Goal: Transaction & Acquisition: Purchase product/service

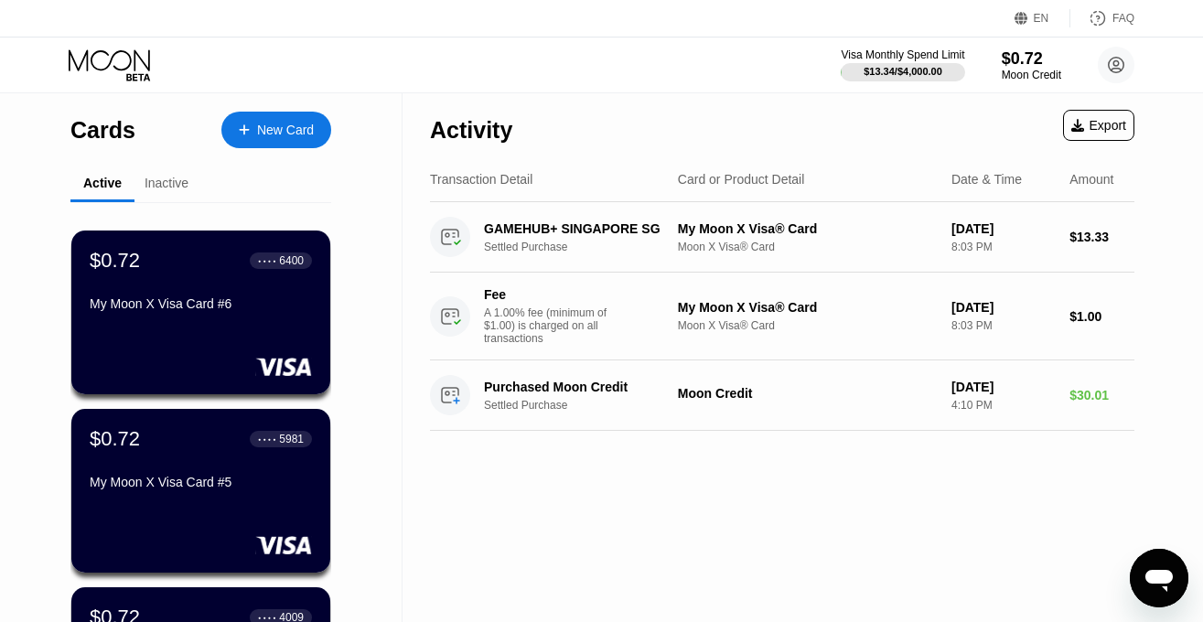
click at [135, 192] on div "Inactive" at bounding box center [166, 184] width 64 height 36
click at [168, 190] on div "Inactive" at bounding box center [167, 183] width 44 height 15
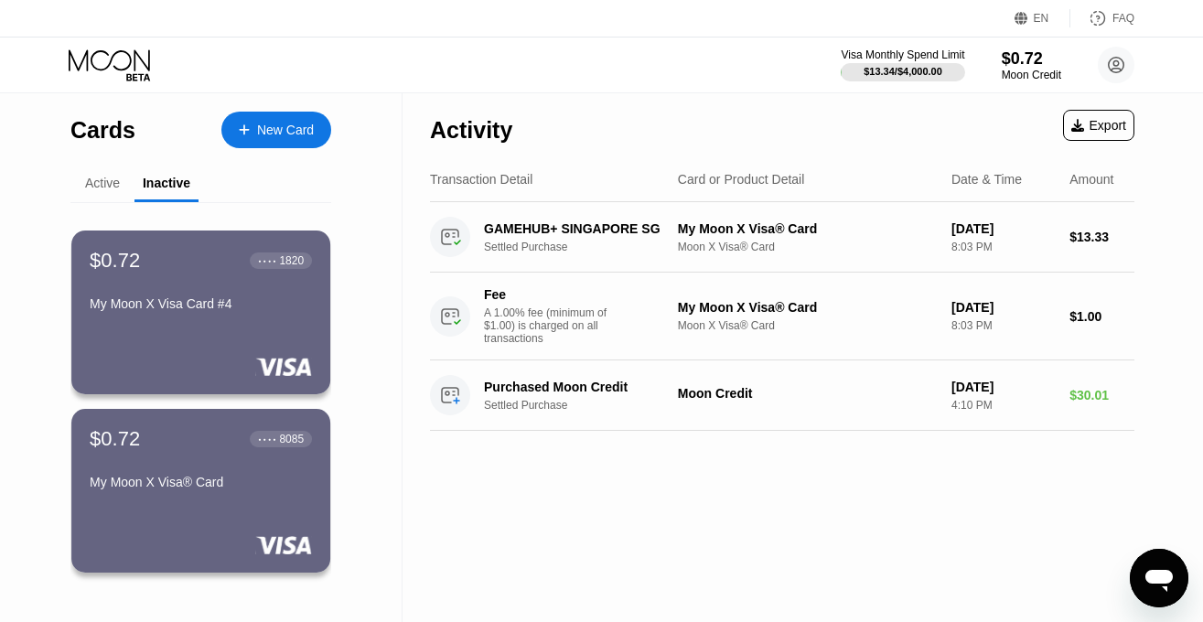
click at [71, 185] on div "Active" at bounding box center [102, 184] width 64 height 36
click at [104, 187] on div "Active" at bounding box center [102, 183] width 35 height 15
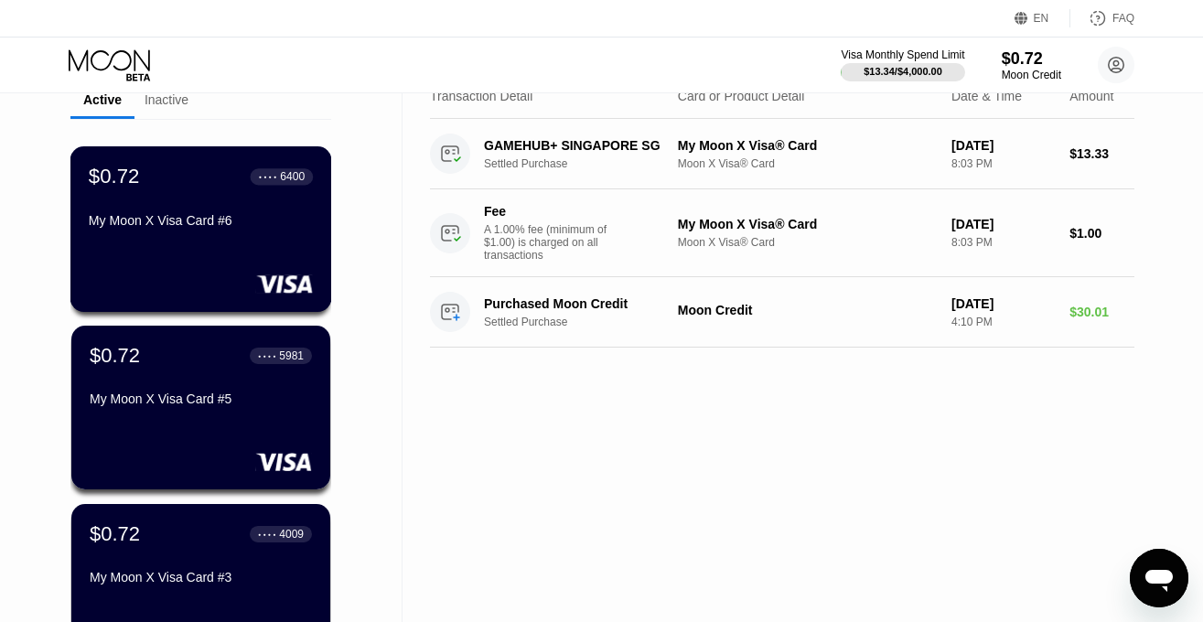
scroll to position [93, 0]
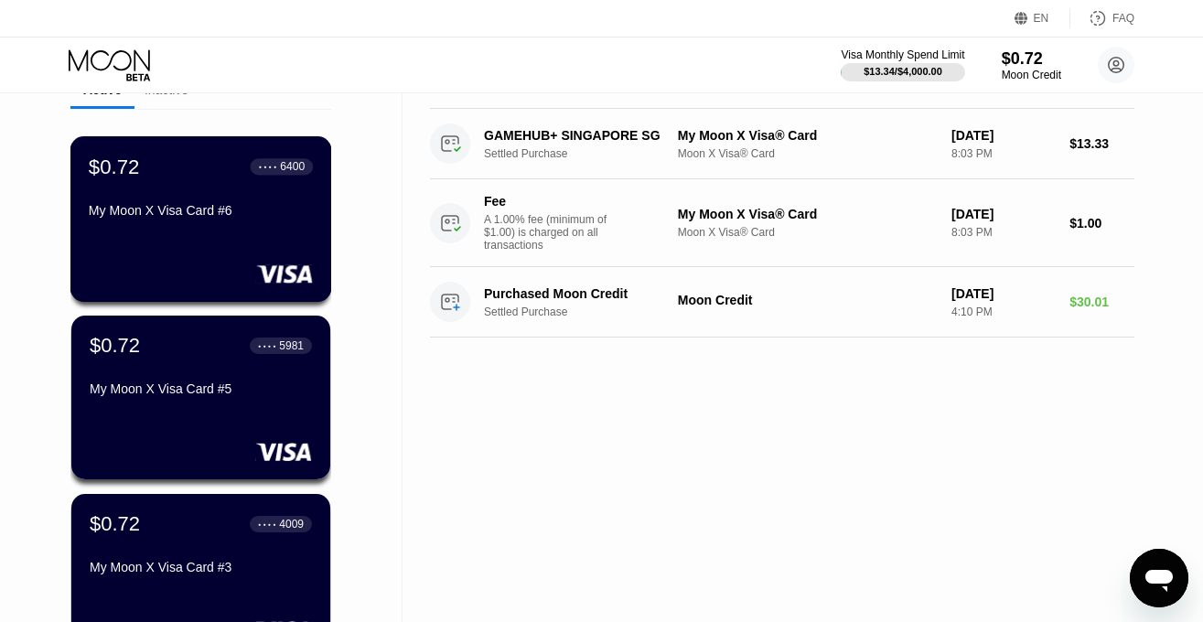
click at [188, 202] on div "$0.72 ● ● ● ● 6400 My Moon X Visa Card #6" at bounding box center [201, 190] width 224 height 70
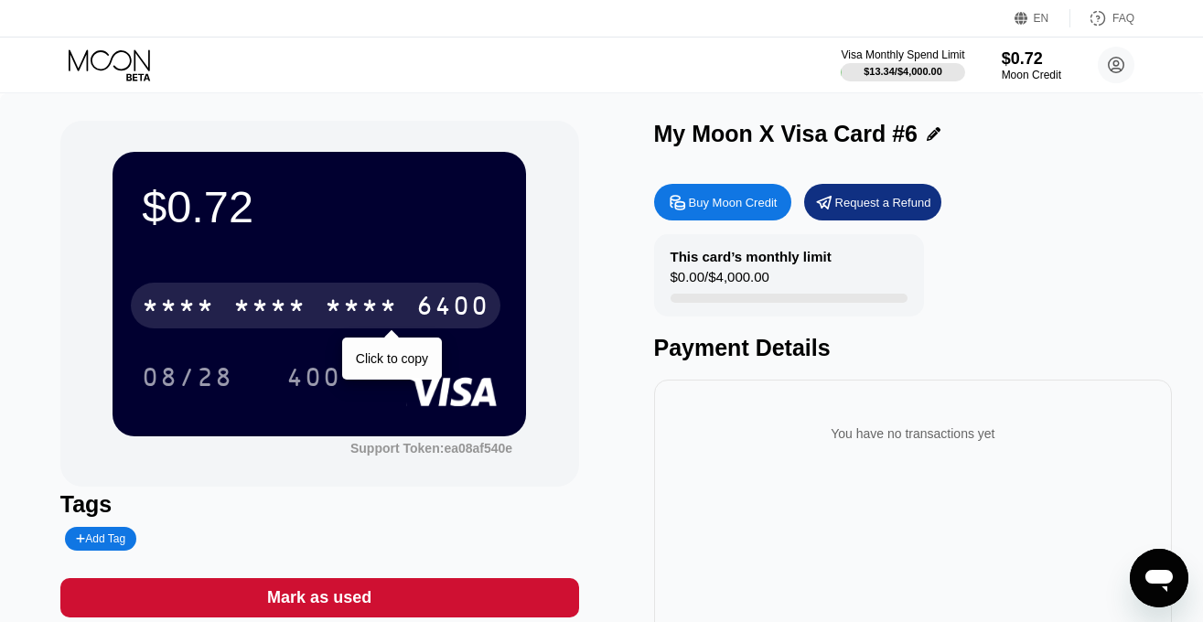
click at [263, 308] on div "* * * *" at bounding box center [269, 308] width 73 height 29
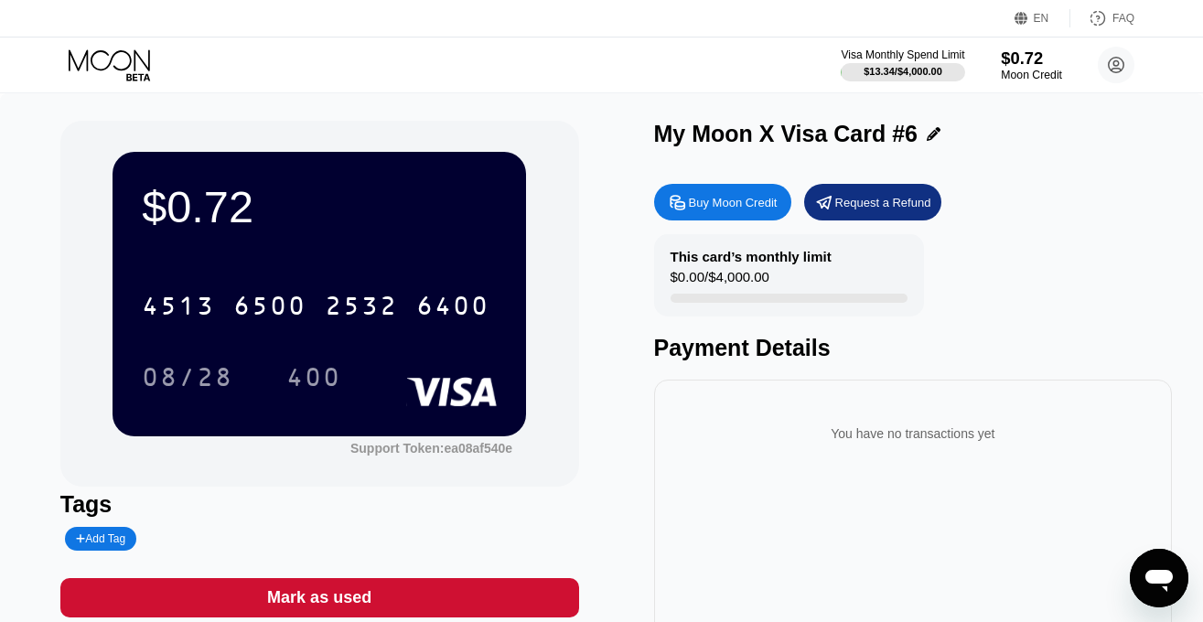
click at [1014, 72] on div "Moon Credit" at bounding box center [1031, 75] width 61 height 13
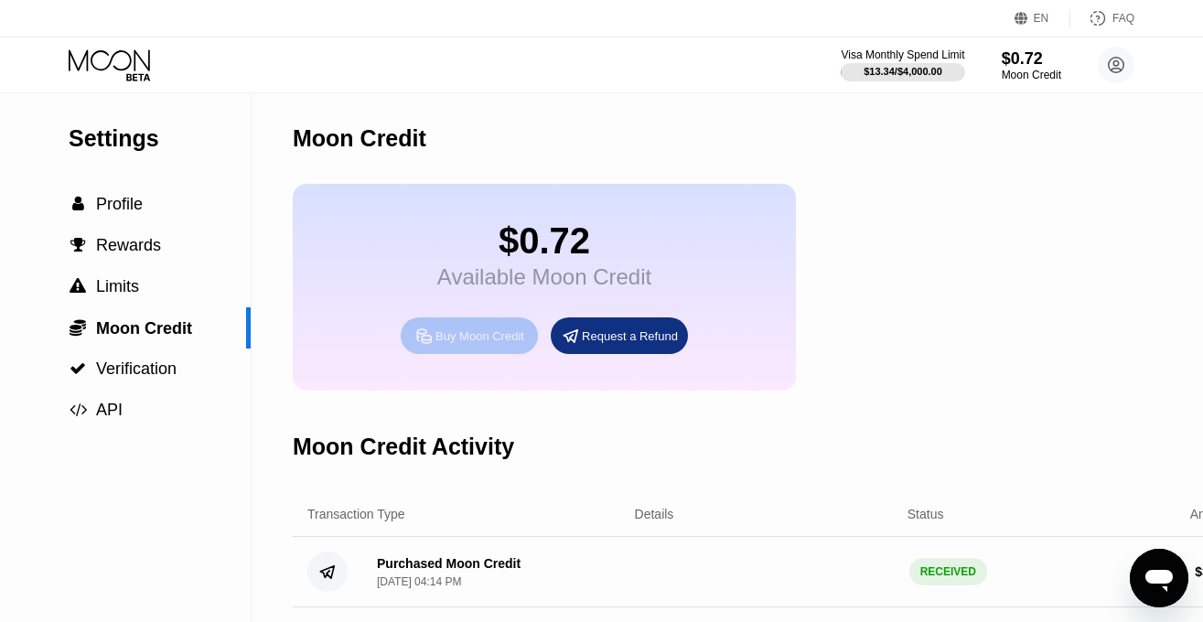
click at [503, 344] on div "Buy Moon Credit" at bounding box center [479, 336] width 89 height 16
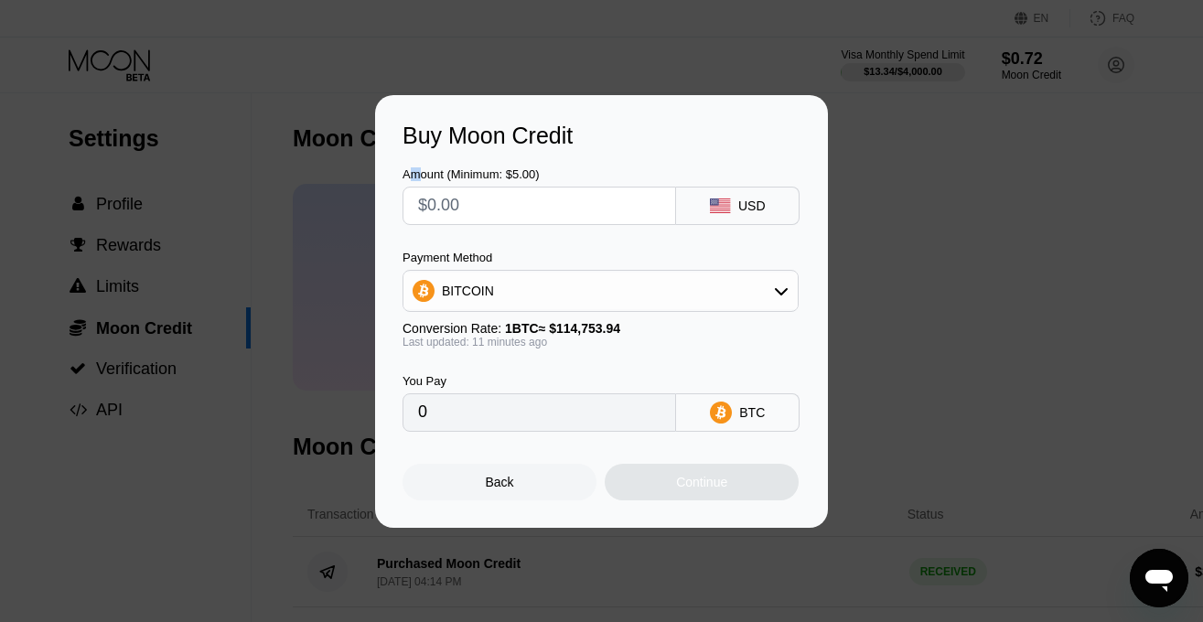
drag, startPoint x: 408, startPoint y: 170, endPoint x: 428, endPoint y: 190, distance: 28.5
click at [416, 174] on div "Amount (Minimum: $5.00)" at bounding box center [540, 174] width 274 height 14
click at [436, 201] on input "text" at bounding box center [539, 206] width 242 height 37
type input "$1"
type input "0.00000872"
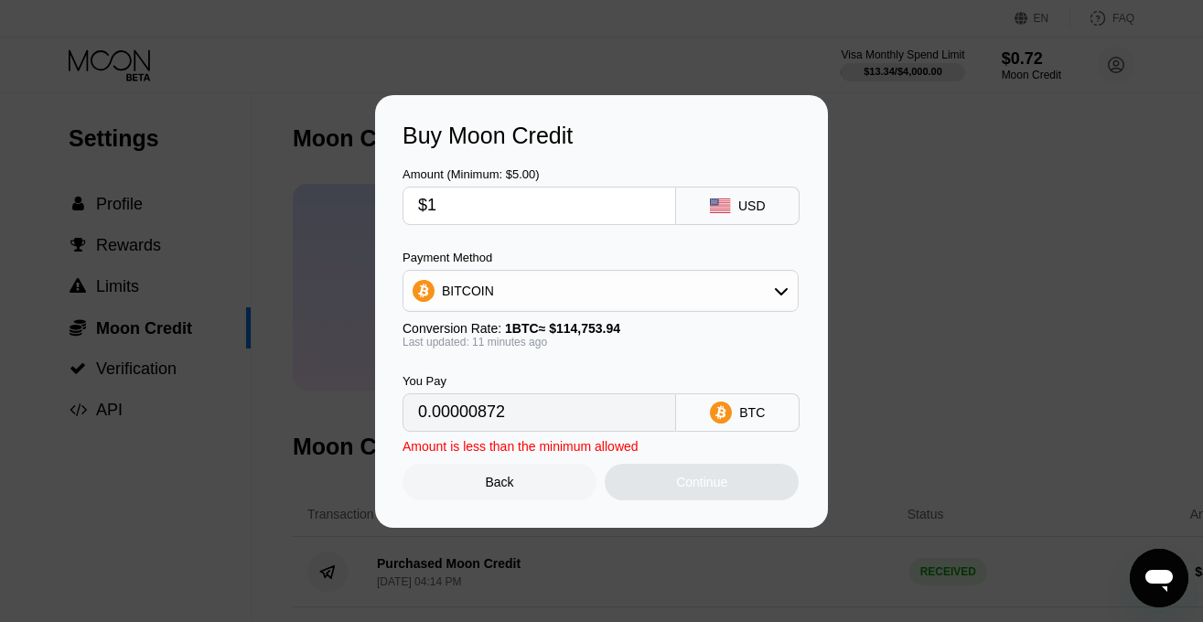
type input "$19"
type input "0.00016560"
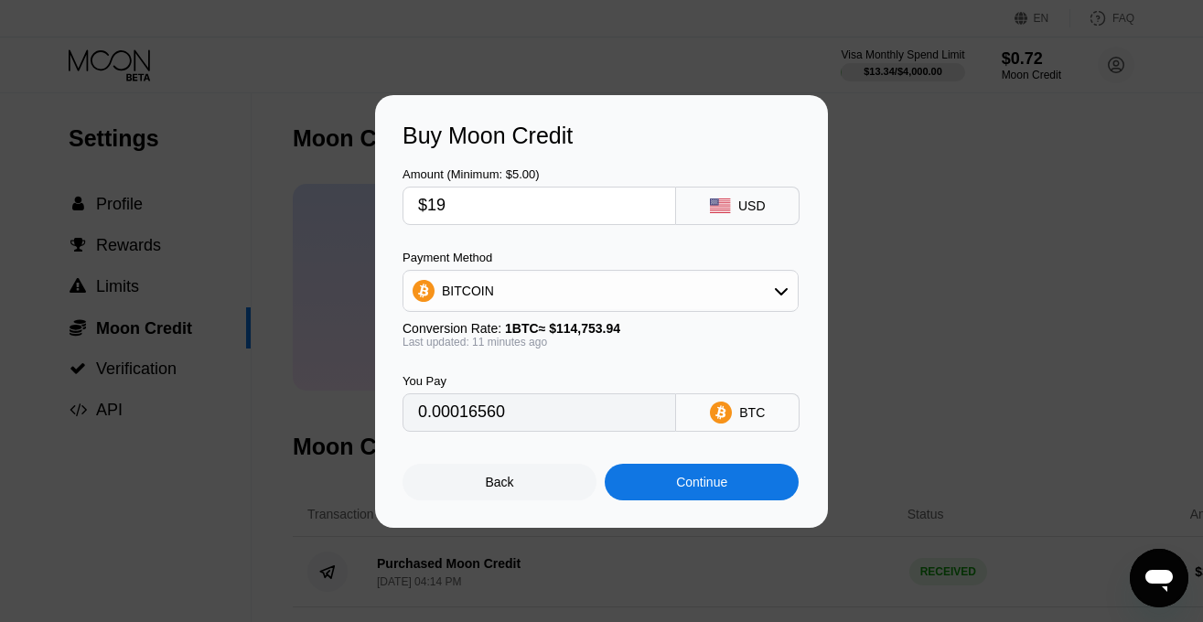
type input "$19"
click at [505, 291] on div "BITCOIN" at bounding box center [600, 291] width 394 height 37
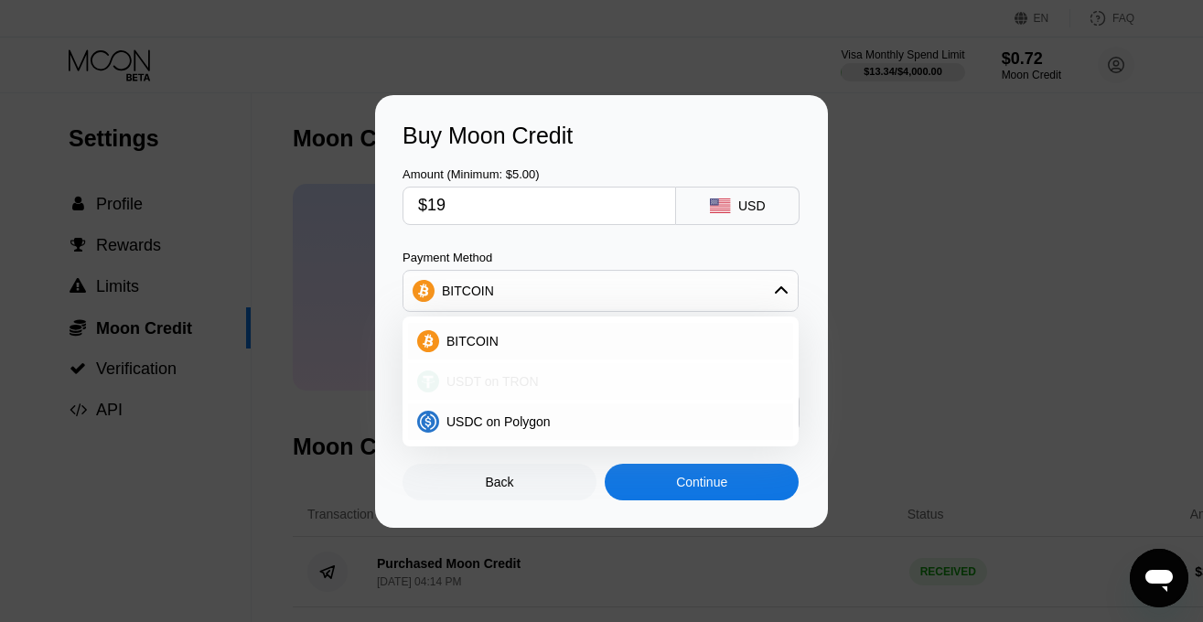
click at [521, 392] on div "USDT on TRON" at bounding box center [600, 381] width 385 height 37
type input "19.19"
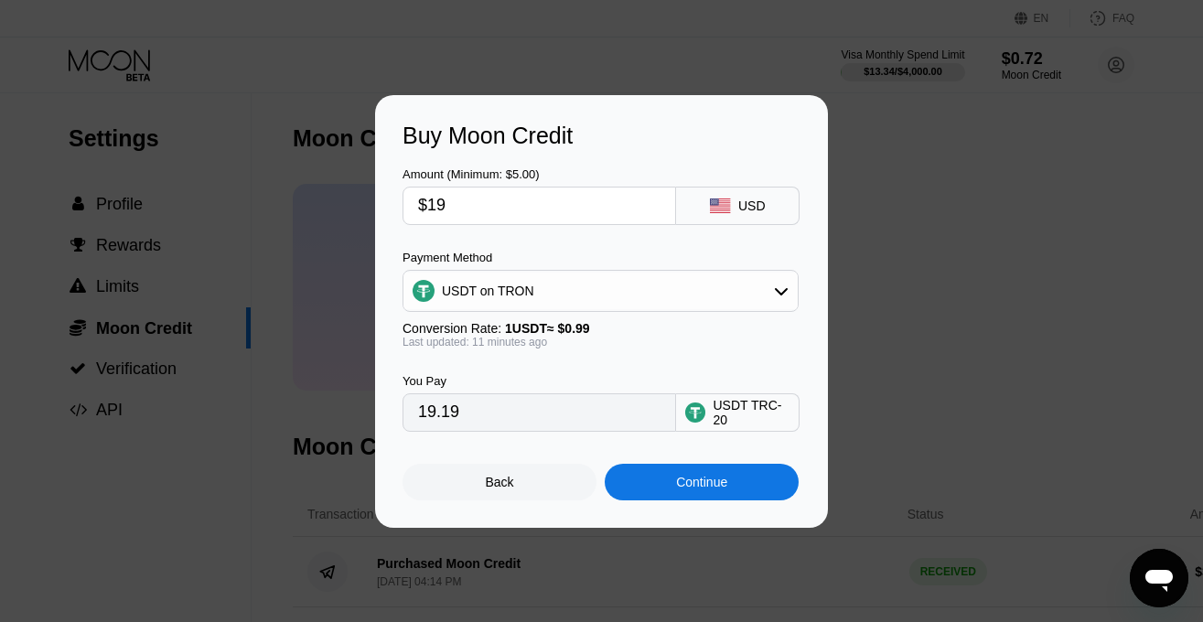
drag, startPoint x: 479, startPoint y: 212, endPoint x: 188, endPoint y: 162, distance: 296.1
click at [418, 188] on input "$19" at bounding box center [539, 206] width 242 height 37
type input "$30"
type input "30.30"
type input "$30"
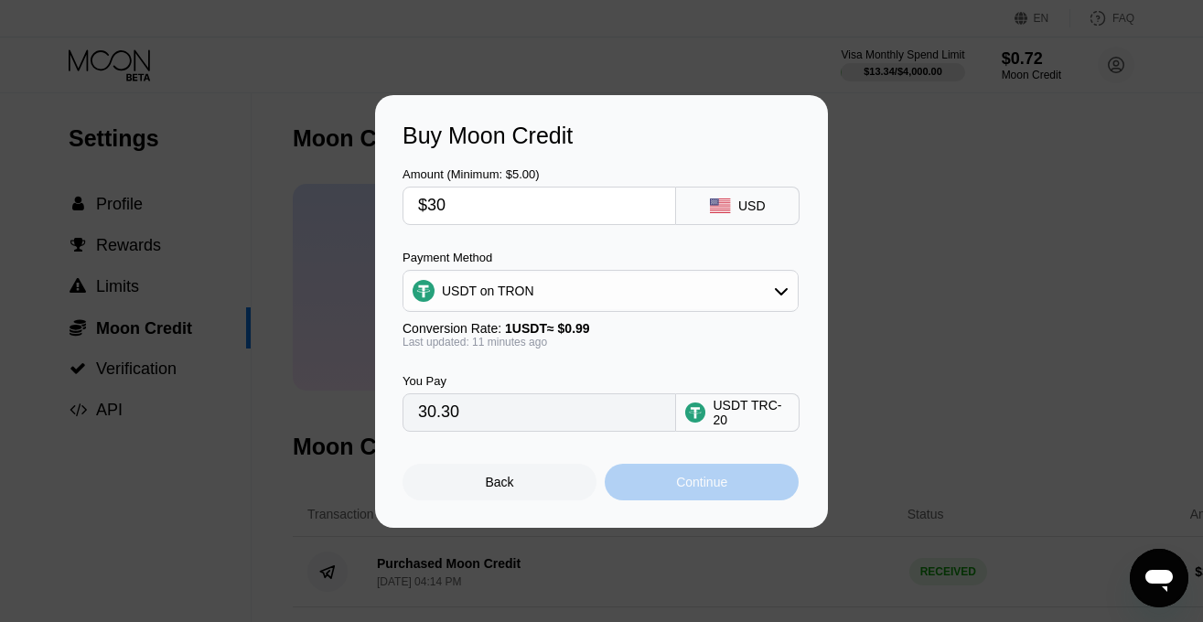
click at [664, 484] on div "Continue" at bounding box center [702, 482] width 194 height 37
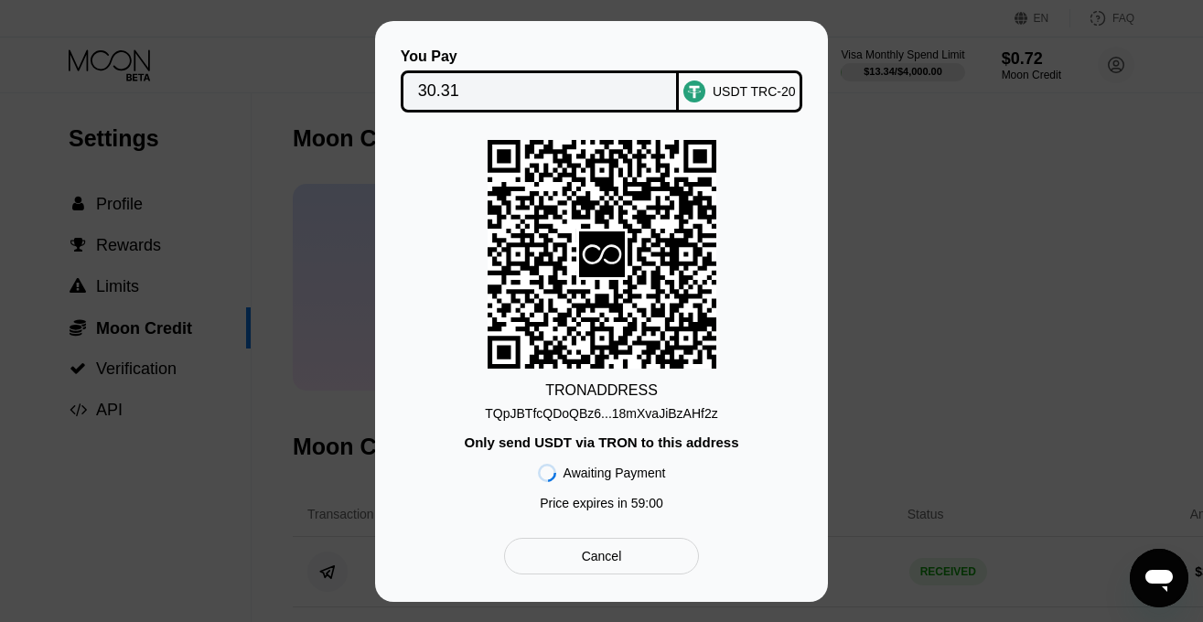
click at [576, 421] on div "TQpJBTfcQDoQBz6...18mXvaJiBzAHf2z" at bounding box center [601, 413] width 232 height 15
click at [458, 97] on input "30.31" at bounding box center [540, 91] width 244 height 37
click at [661, 560] on div "Cancel" at bounding box center [601, 556] width 195 height 37
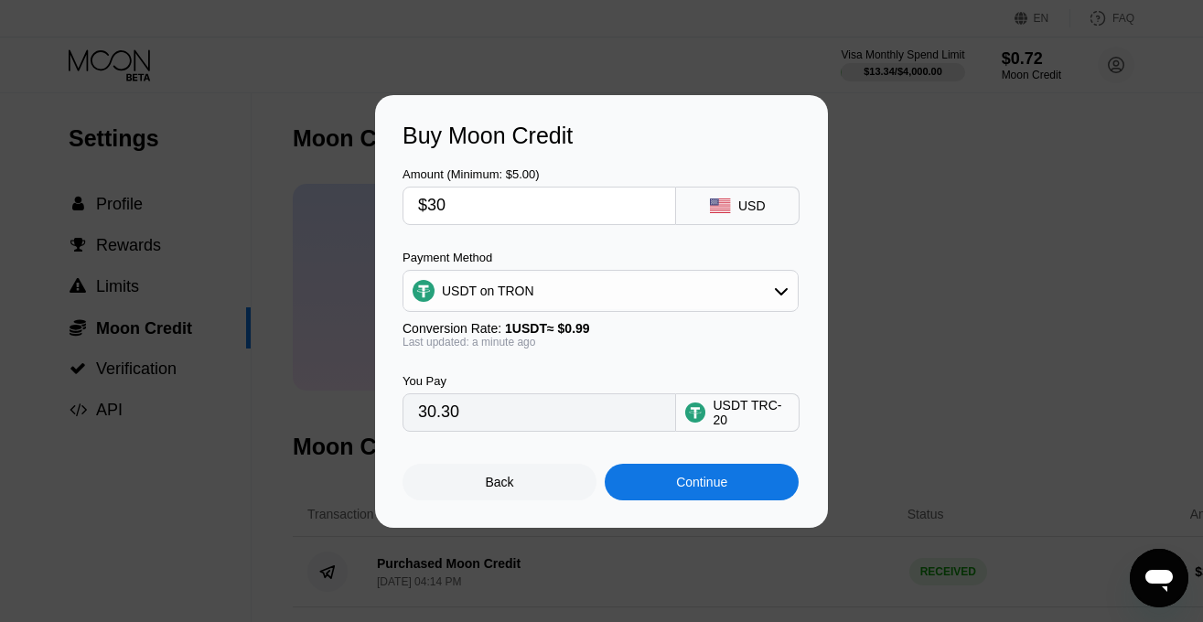
click at [553, 271] on div "USDT on TRON" at bounding box center [601, 291] width 396 height 42
click at [553, 287] on div "USDT on TRON" at bounding box center [600, 291] width 394 height 37
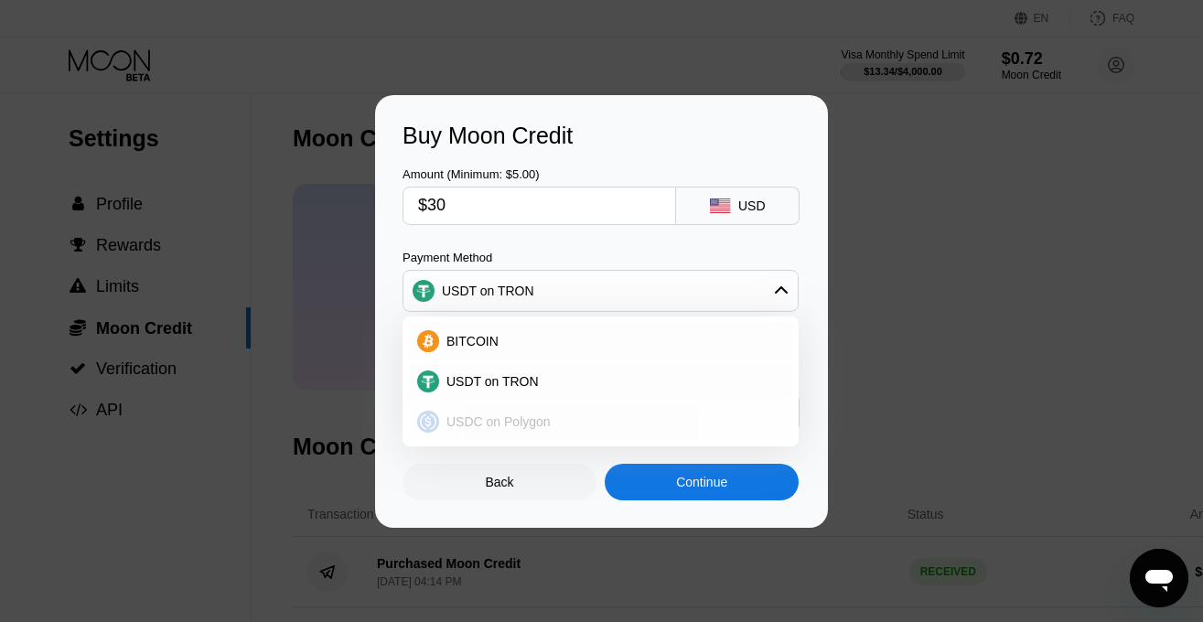
click at [518, 407] on div "USDC on Polygon" at bounding box center [600, 421] width 385 height 37
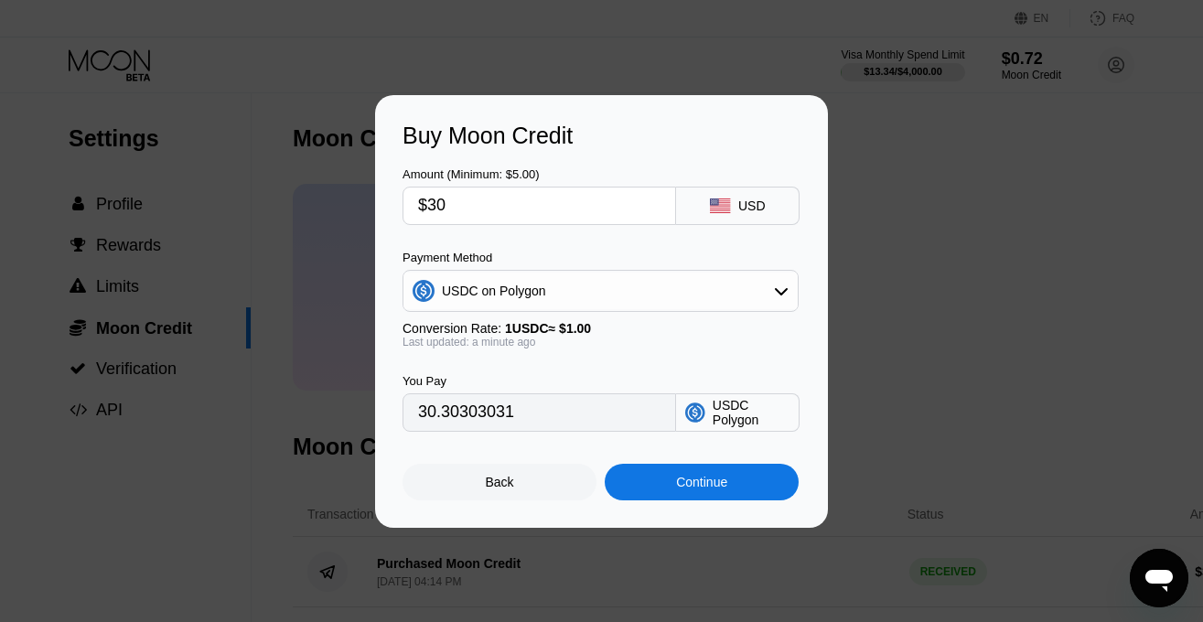
type input "30.00000000"
click at [694, 483] on div "Continue" at bounding box center [701, 482] width 51 height 15
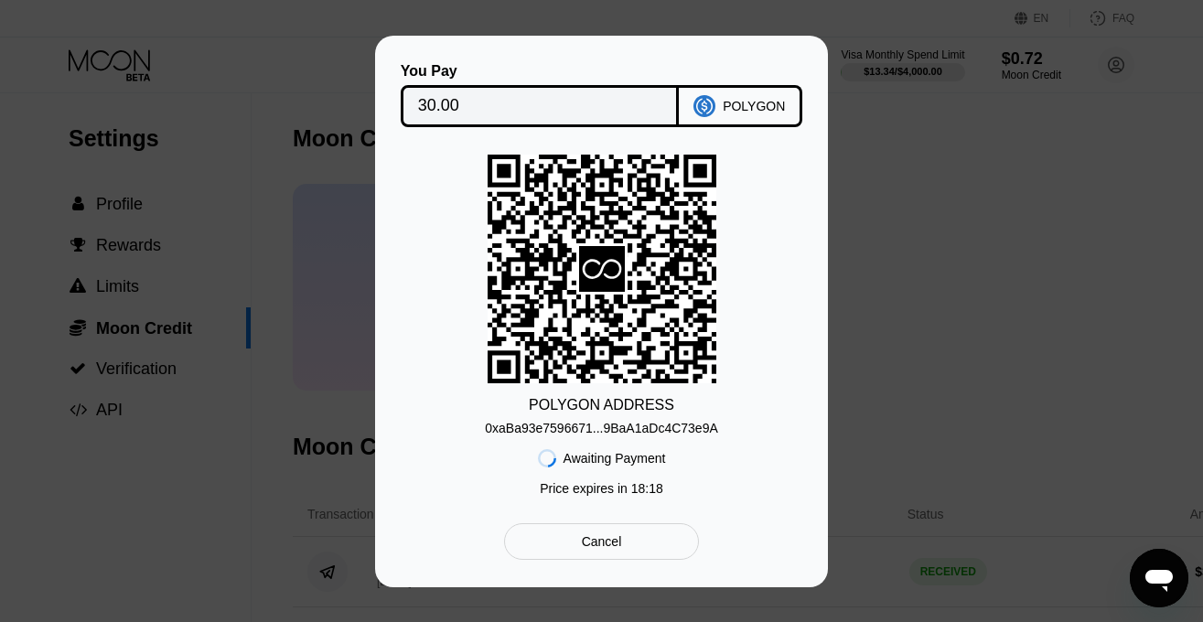
click at [551, 125] on div "You Pay 30.00 POLYGON POLYGON ADDRESS 0xaBa93e7596671...9BaA1aDc4C73e9A Awaitin…" at bounding box center [602, 311] width 398 height 497
click at [550, 108] on input "30.00" at bounding box center [540, 106] width 244 height 37
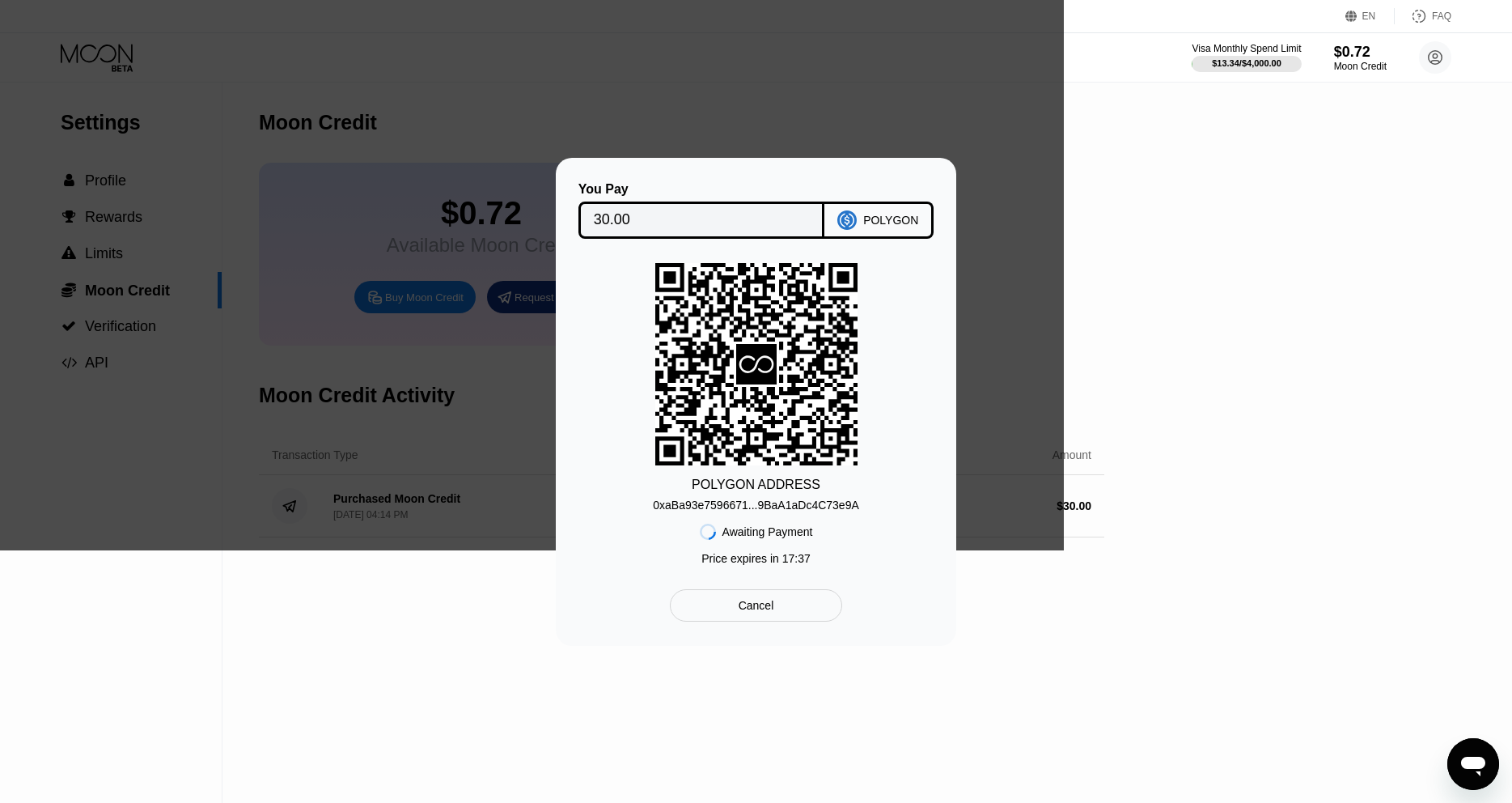
click at [759, 549] on div "Cancel" at bounding box center [756, 605] width 35 height 14
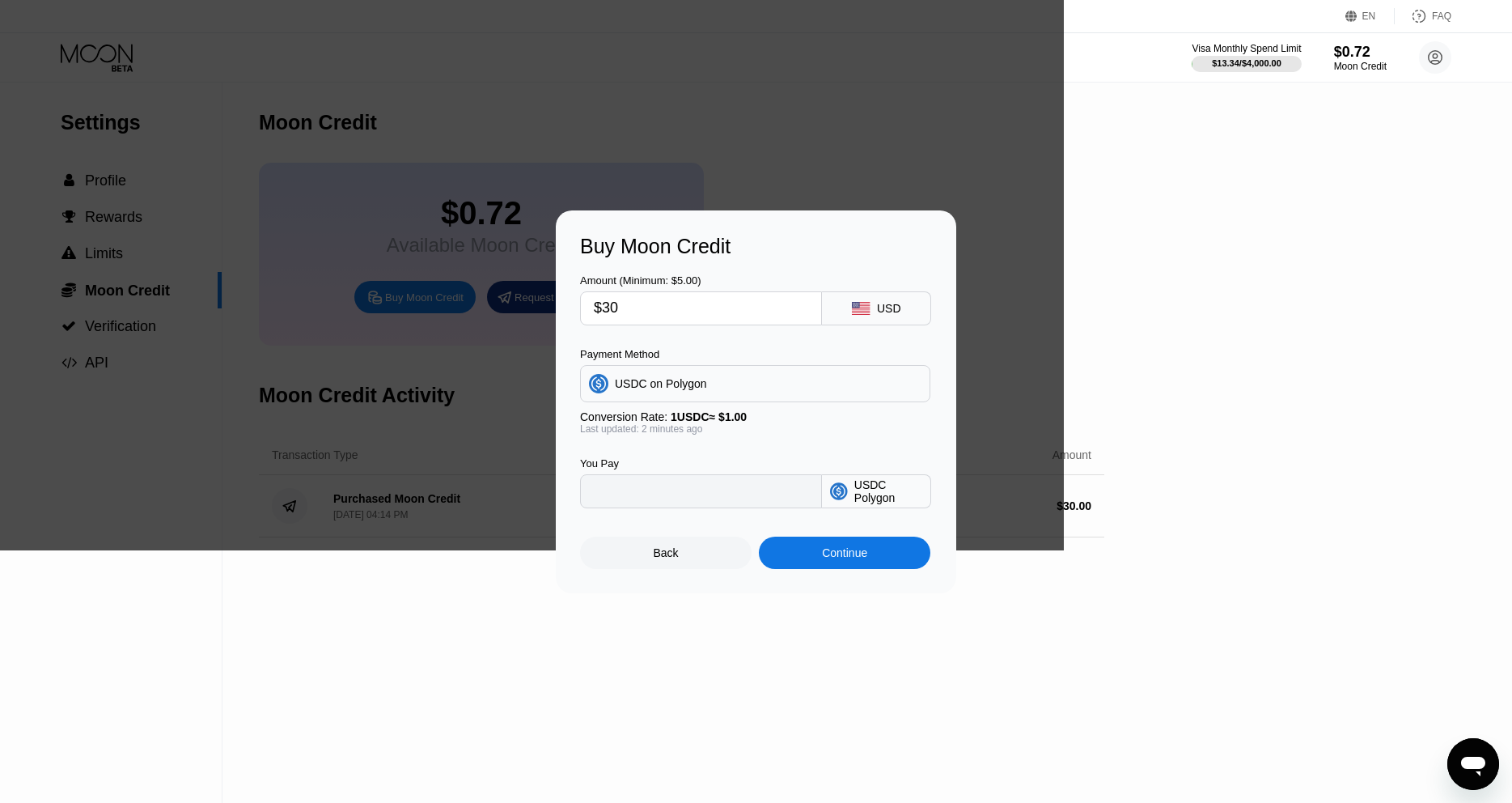
type input "30.00000000"
click at [668, 380] on div "USDC on Polygon" at bounding box center [661, 383] width 92 height 13
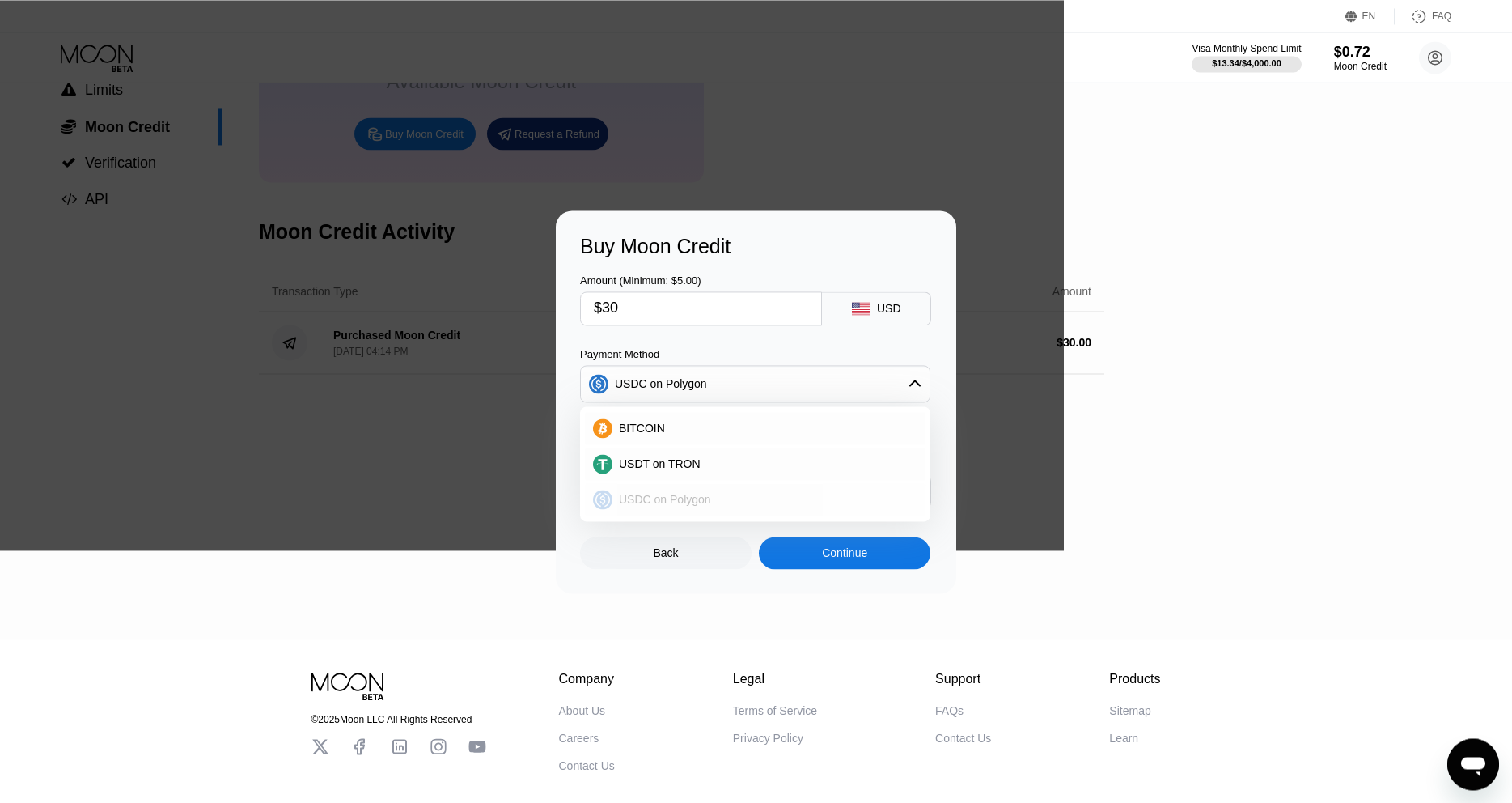
scroll to position [165, 0]
click at [679, 493] on span "USDC on Polygon" at bounding box center [665, 499] width 92 height 13
click at [820, 549] on div "Continue" at bounding box center [844, 553] width 172 height 33
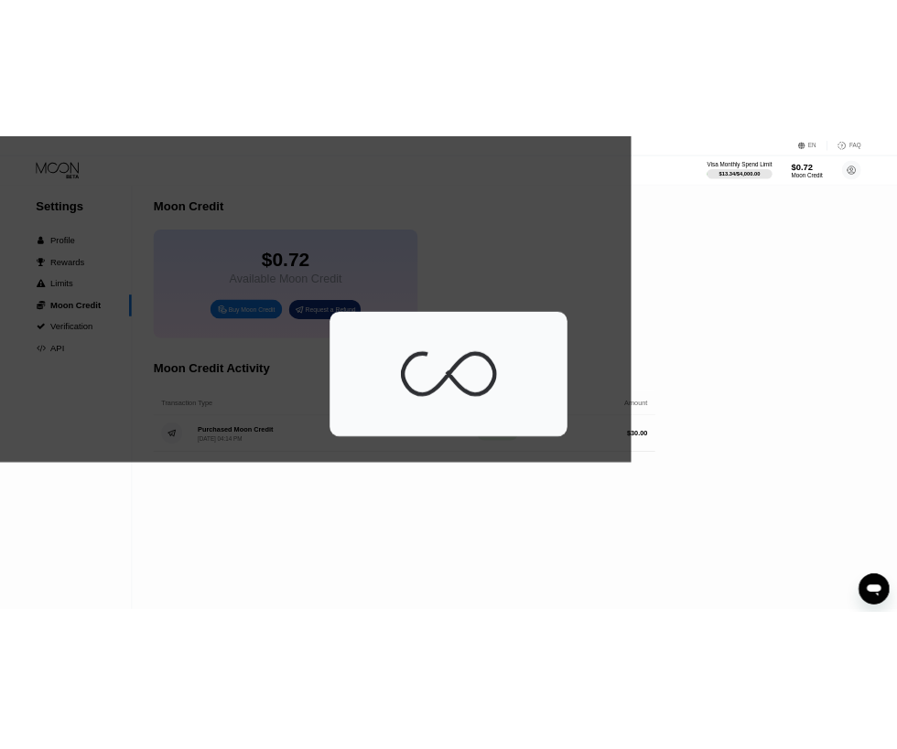
scroll to position [0, 0]
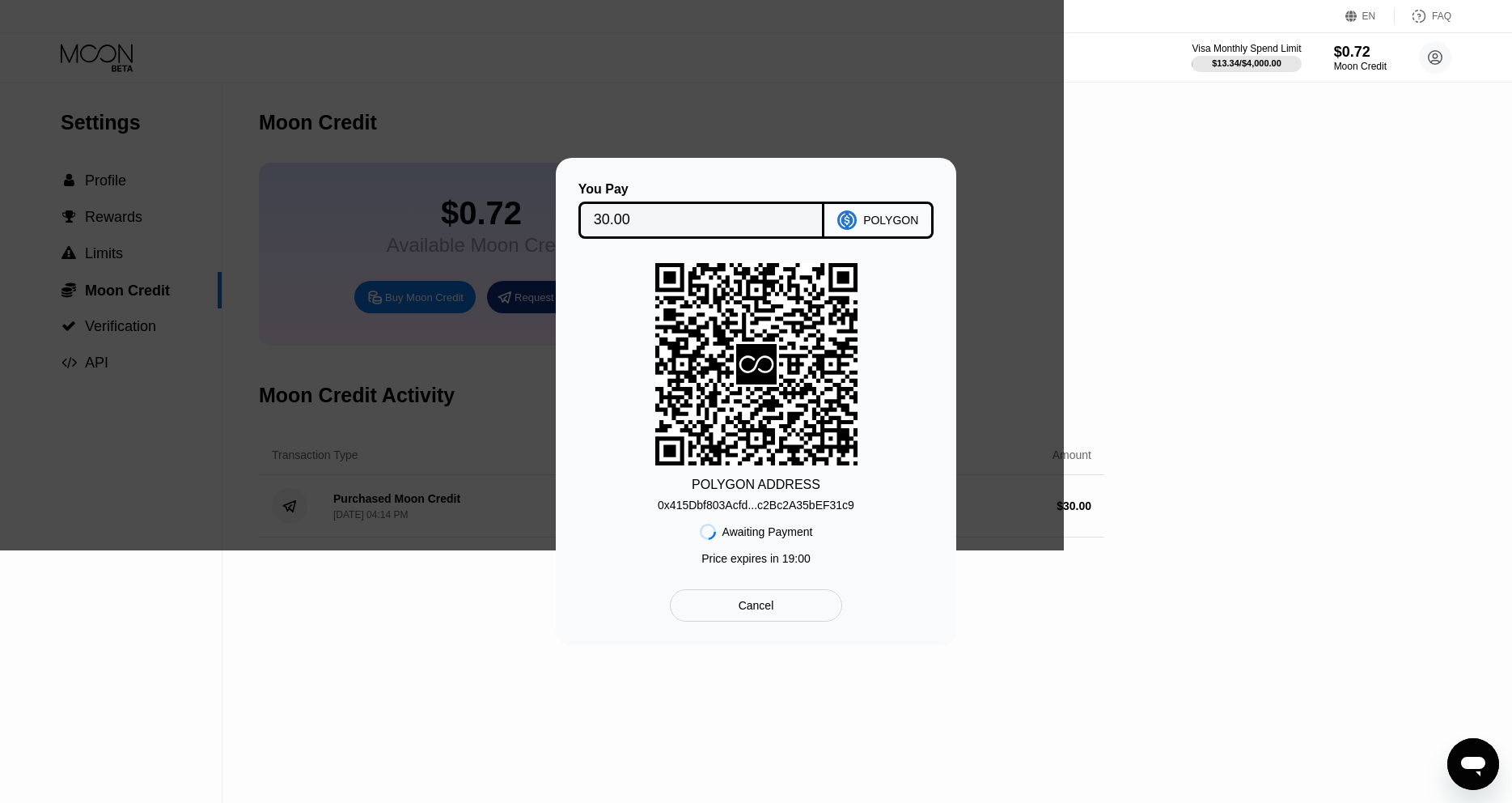
click at [751, 549] on div "Cancel" at bounding box center [756, 605] width 35 height 14
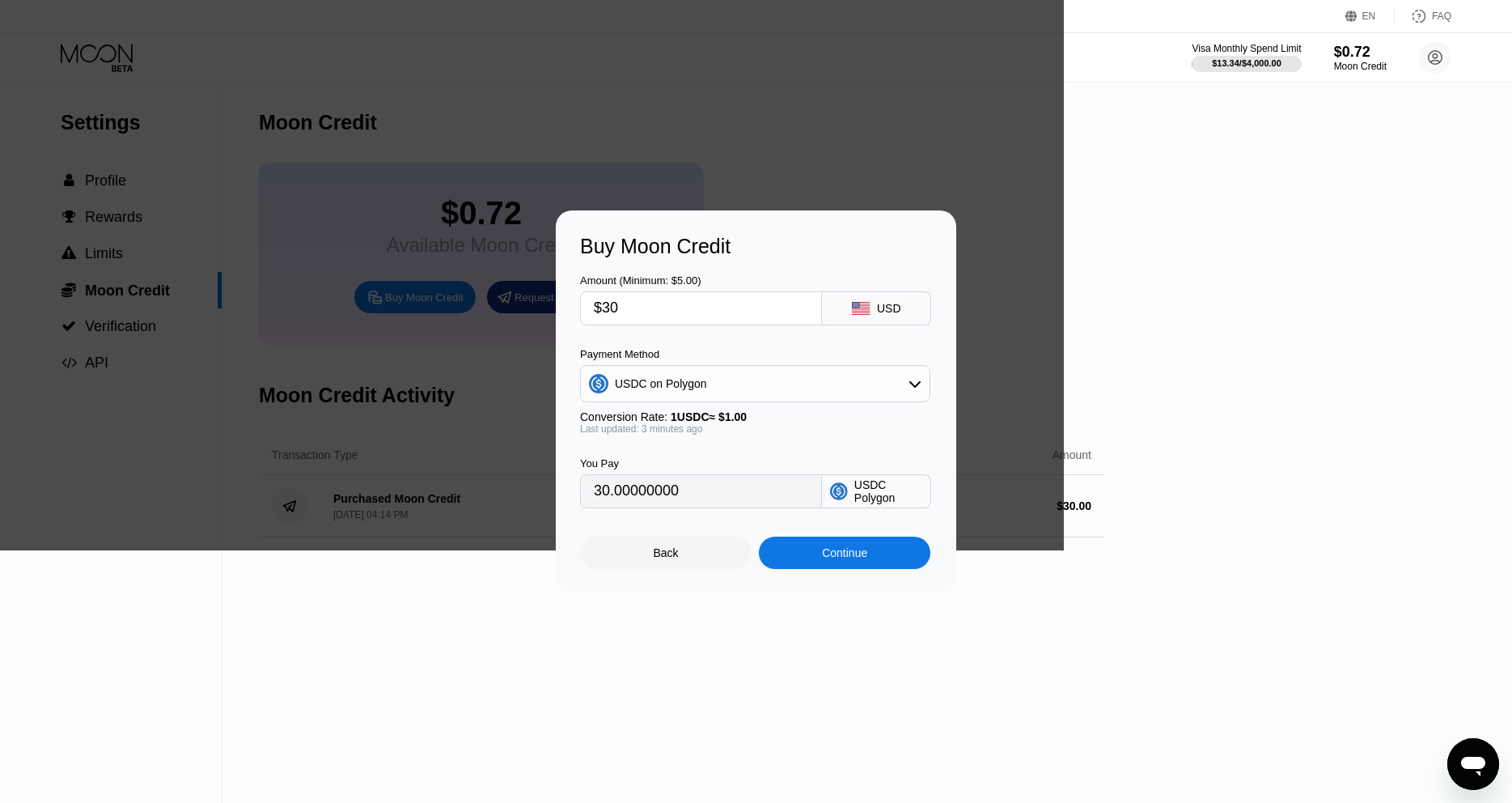
click at [691, 398] on div "USDC on Polygon" at bounding box center [755, 383] width 348 height 33
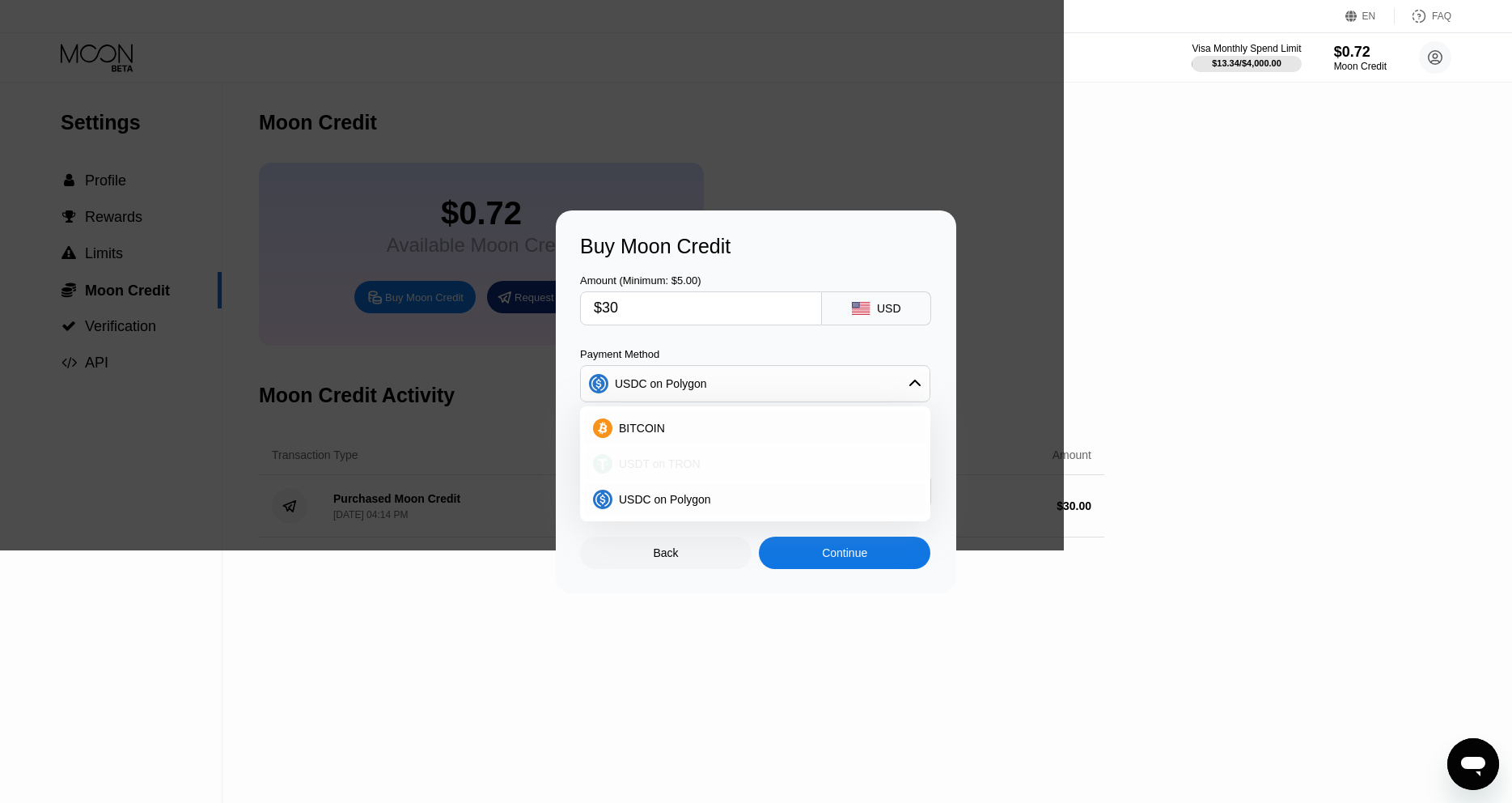
click at [664, 468] on span "USDT on TRON" at bounding box center [660, 463] width 81 height 13
type input "30.30"
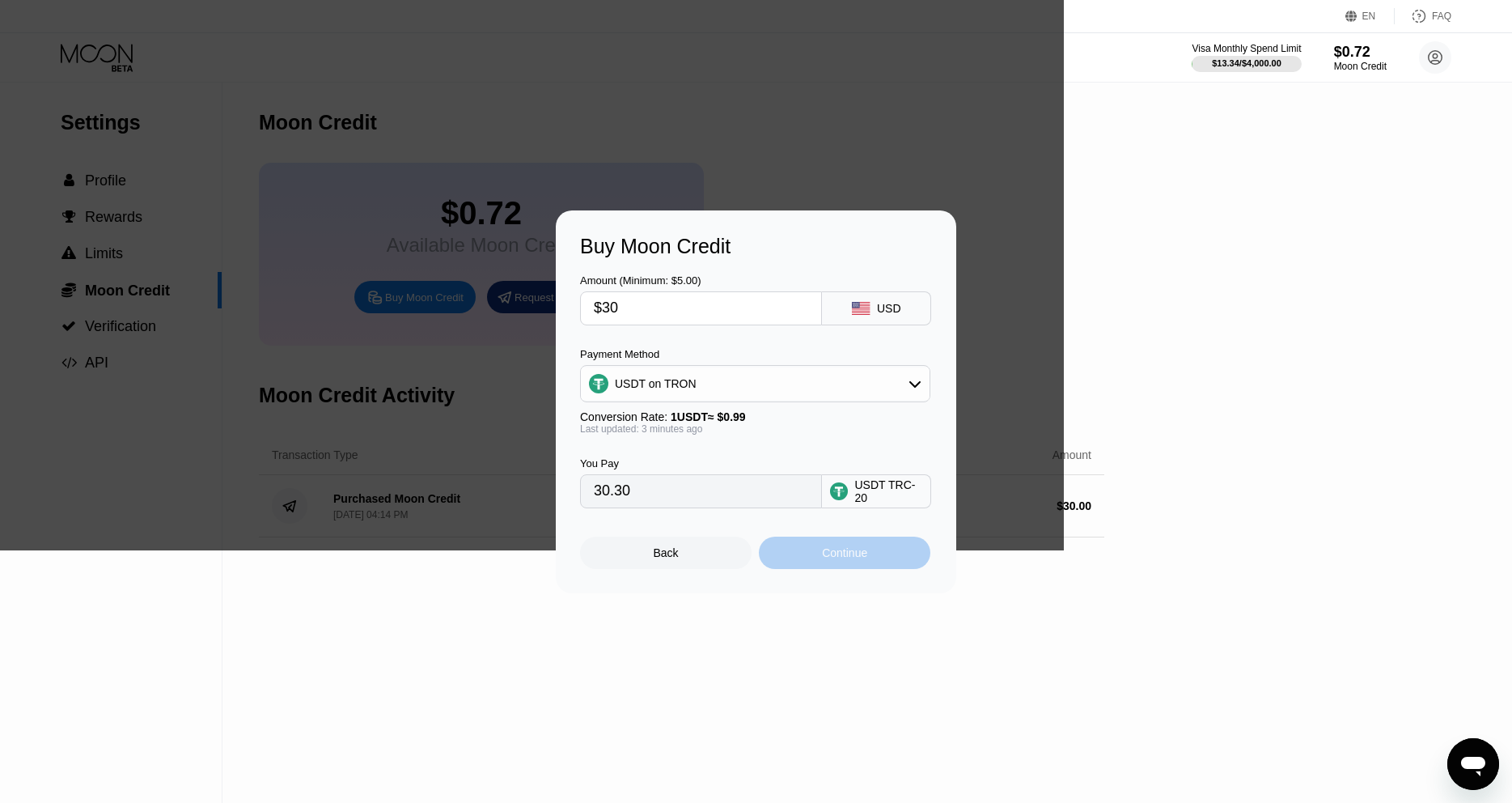
click at [837, 544] on div "Continue" at bounding box center [844, 553] width 172 height 33
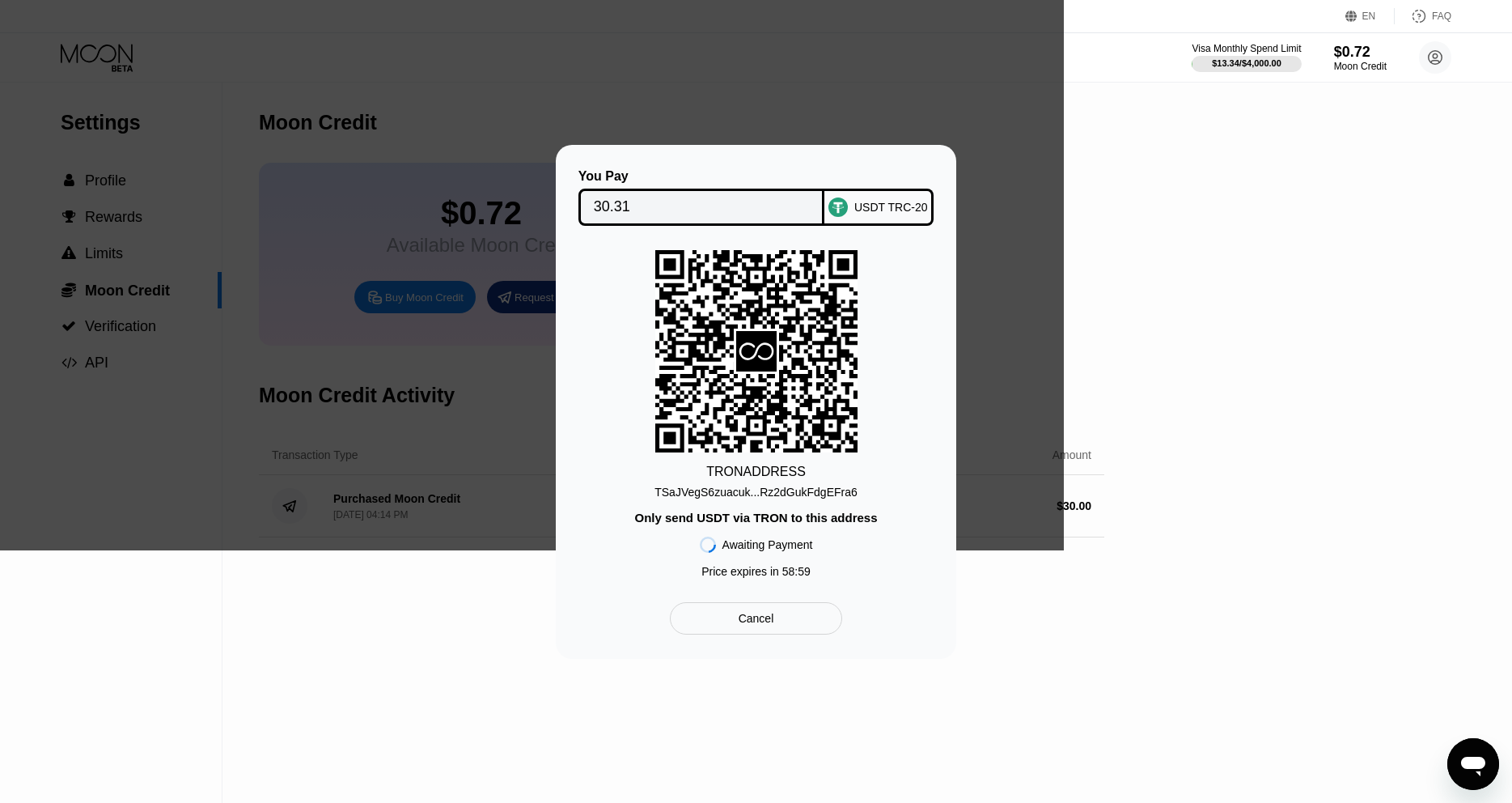
click at [751, 504] on div "TRON ADDRESS TSaJVegS6zuacuk...Rz2dGukFdgEFra6 Only send USDT via TRON to this …" at bounding box center [756, 418] width 352 height 336
click at [755, 497] on div "TSaJVegS6zuacuk...Rz2dGukFdgEFra6" at bounding box center [756, 492] width 203 height 13
click at [668, 203] on input "30.31" at bounding box center [701, 207] width 216 height 33
click at [1063, 446] on div "You Pay 30.31 USDT TRC-20 TRON ADDRESS TSaJVegS6zuacuk...Rz2dGukFdgEFra6 Only s…" at bounding box center [756, 402] width 1512 height 514
click at [927, 252] on div "TRON ADDRESS TSaJVegS6zuacuk...Rz2dGukFdgEFra6 Only send USDT via TRON to this …" at bounding box center [756, 418] width 352 height 336
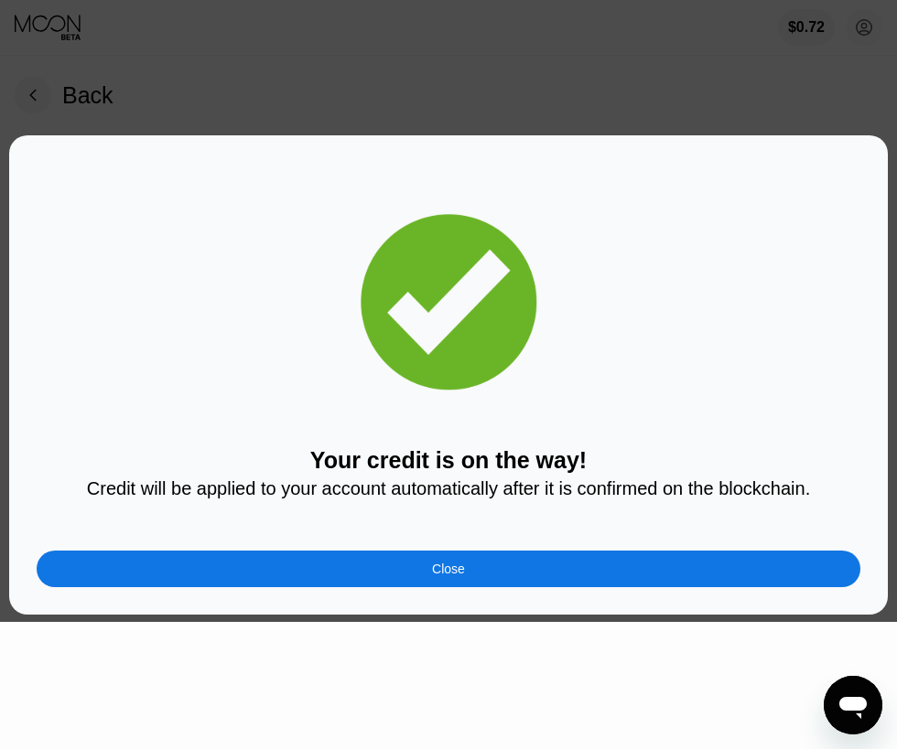
click at [569, 398] on div "Your credit is on the way! Credit will be applied to your account automatically…" at bounding box center [448, 375] width 823 height 424
click at [499, 544] on div "Your credit is on the way! Credit will be applied to your account automatically…" at bounding box center [448, 375] width 823 height 424
click at [483, 579] on div "Close" at bounding box center [448, 569] width 823 height 37
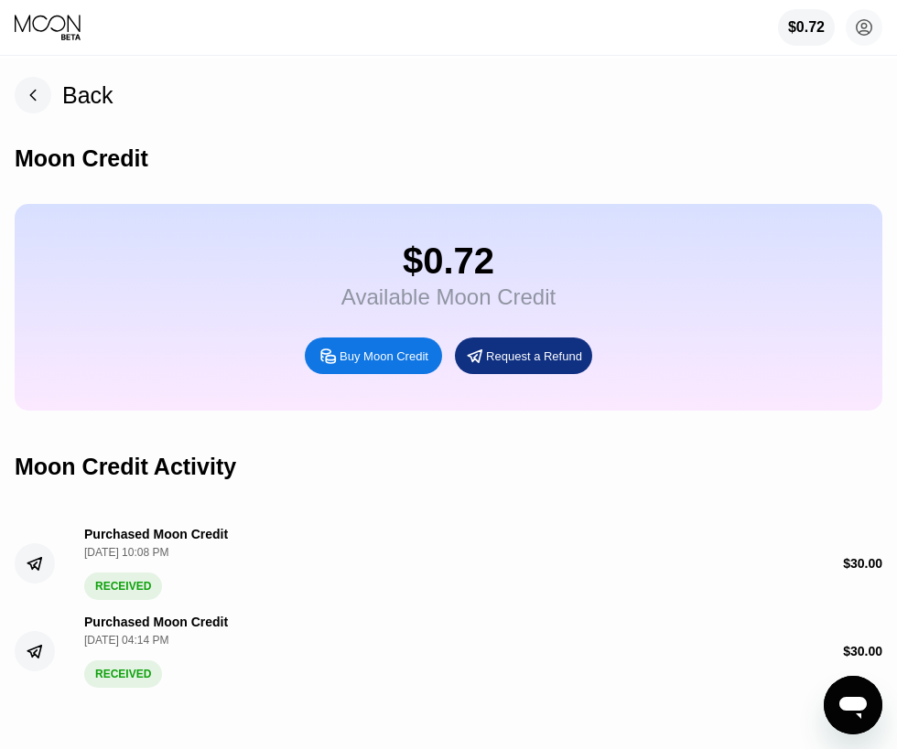
click at [56, 39] on icon at bounding box center [49, 27] width 69 height 27
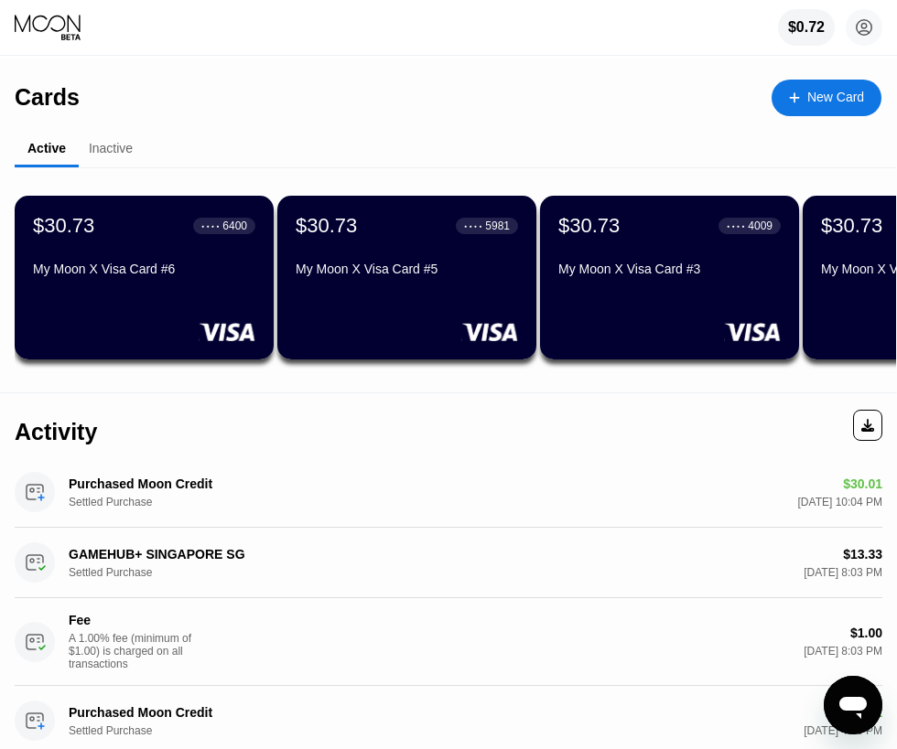
click at [783, 106] on div "New Card" at bounding box center [826, 98] width 110 height 37
